Goal: Transaction & Acquisition: Book appointment/travel/reservation

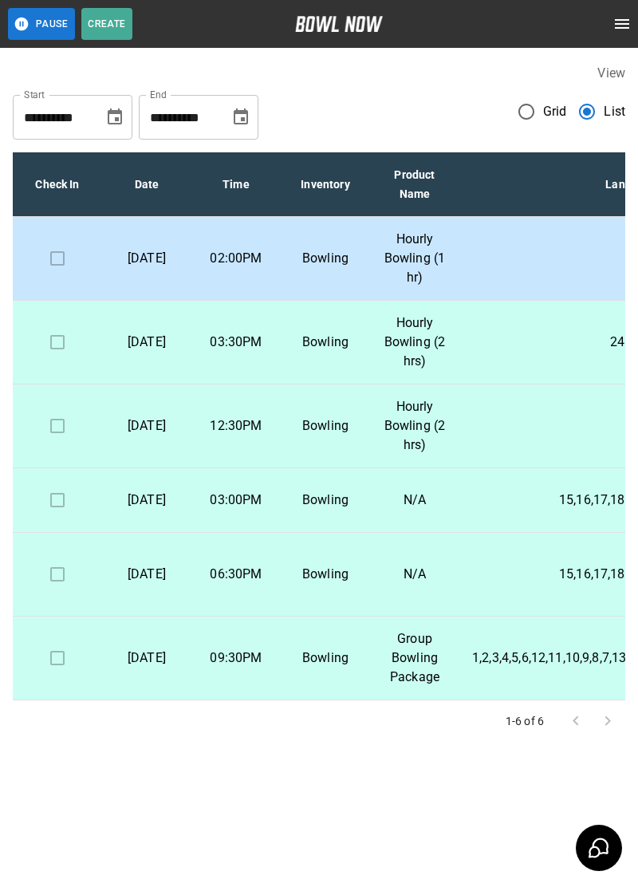
click at [428, 252] on p "Hourly Bowling (1 hr)" at bounding box center [415, 258] width 64 height 57
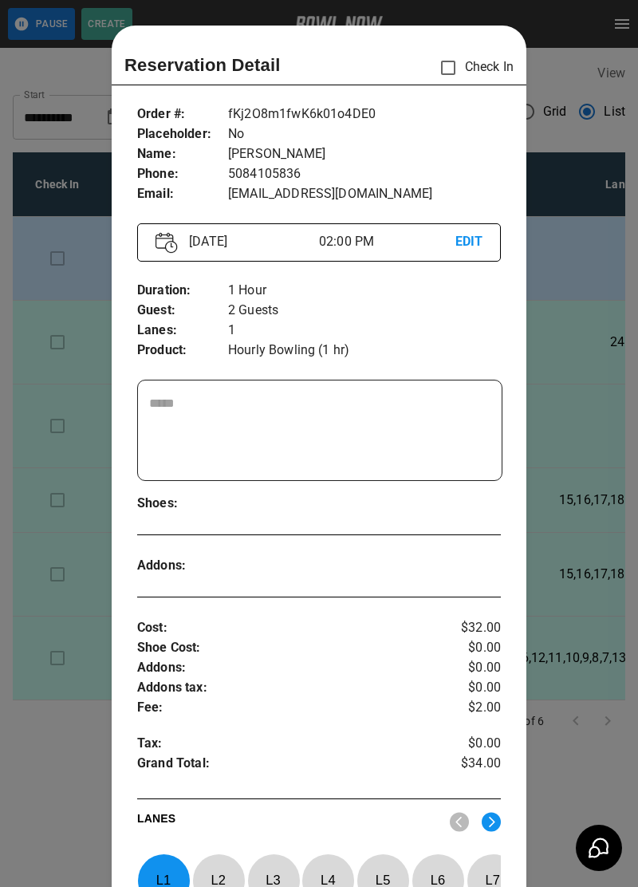
scroll to position [26, 0]
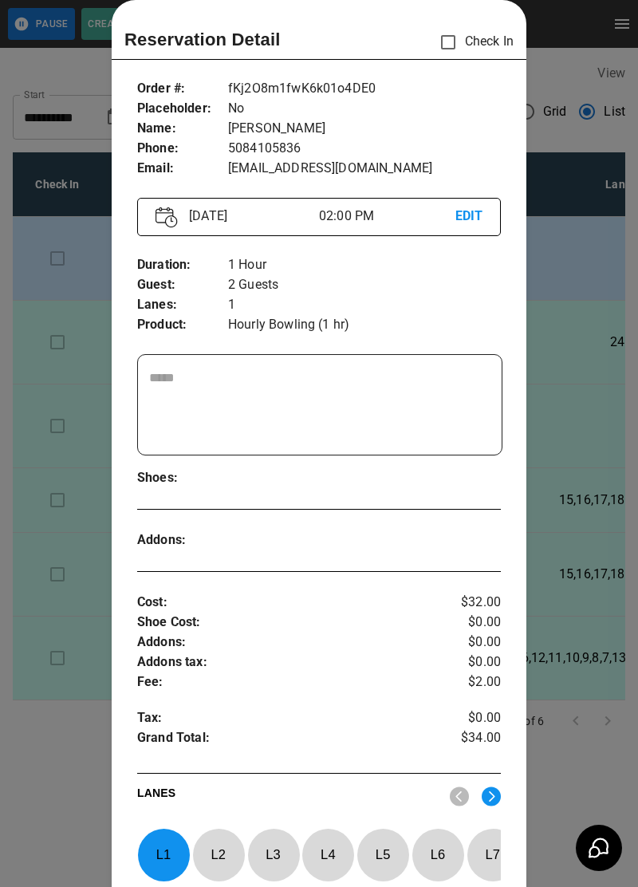
click at [67, 793] on div at bounding box center [319, 443] width 638 height 887
